Goal: Use online tool/utility

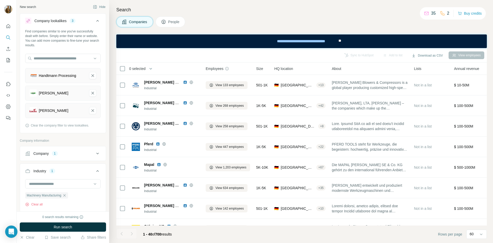
scroll to position [9, 0]
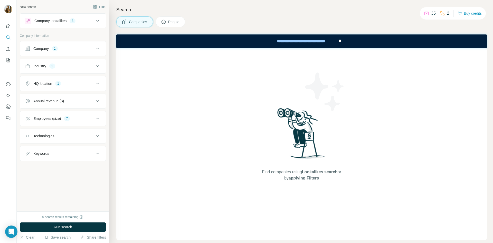
click at [97, 21] on icon at bounding box center [97, 21] width 3 height 2
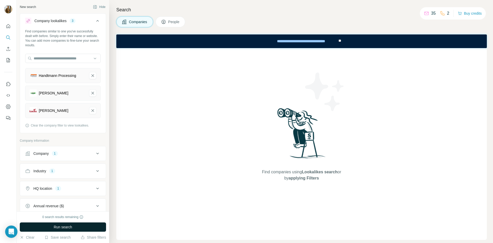
click at [71, 224] on button "Run search" at bounding box center [63, 226] width 86 height 9
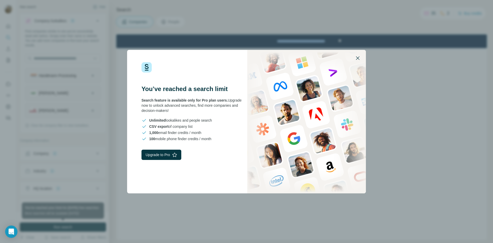
click at [359, 59] on icon "button" at bounding box center [358, 58] width 6 height 6
